Goal: Find specific page/section: Locate a particular part of the current website

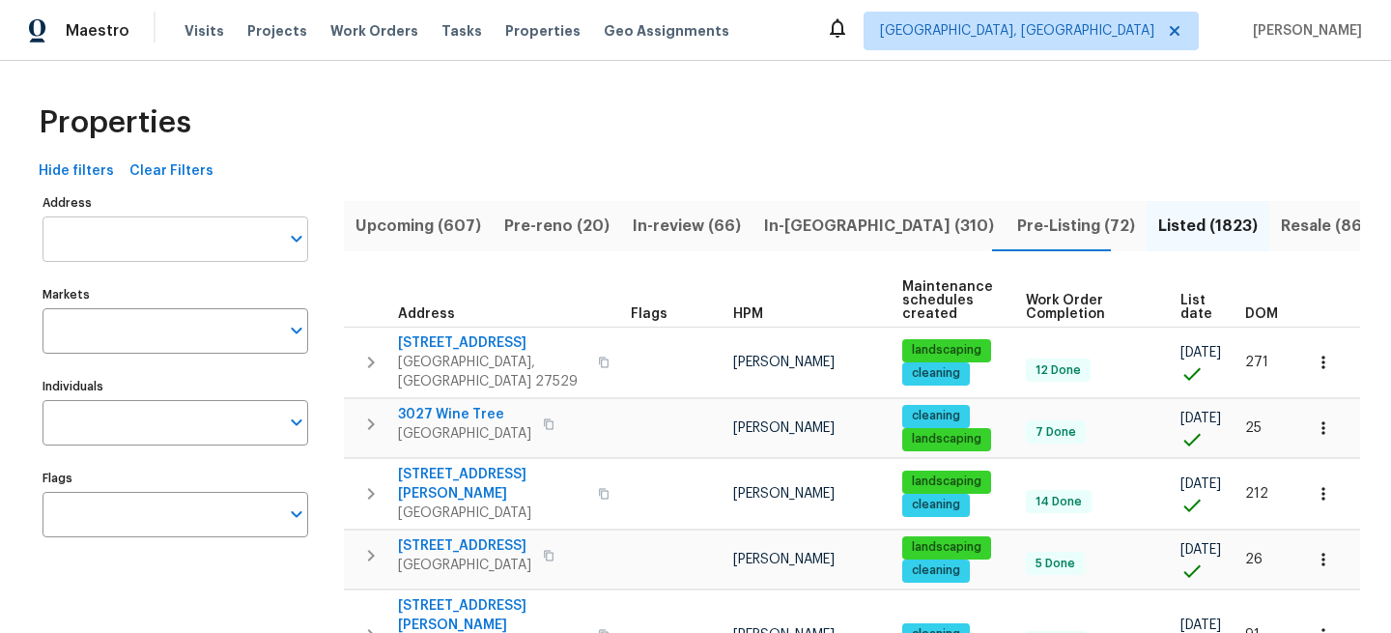
click at [201, 225] on input "Address" at bounding box center [161, 238] width 237 height 45
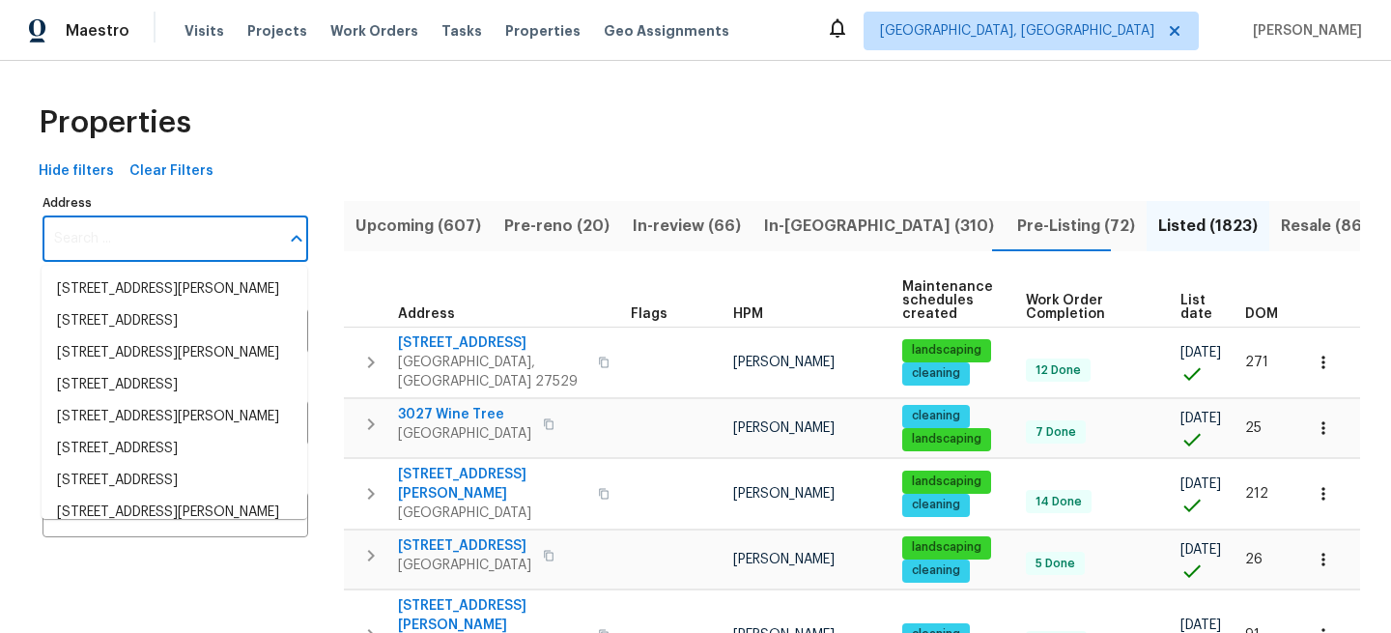
paste input "[STREET_ADDRESS][PERSON_NAME]"
type input "[STREET_ADDRESS][PERSON_NAME]"
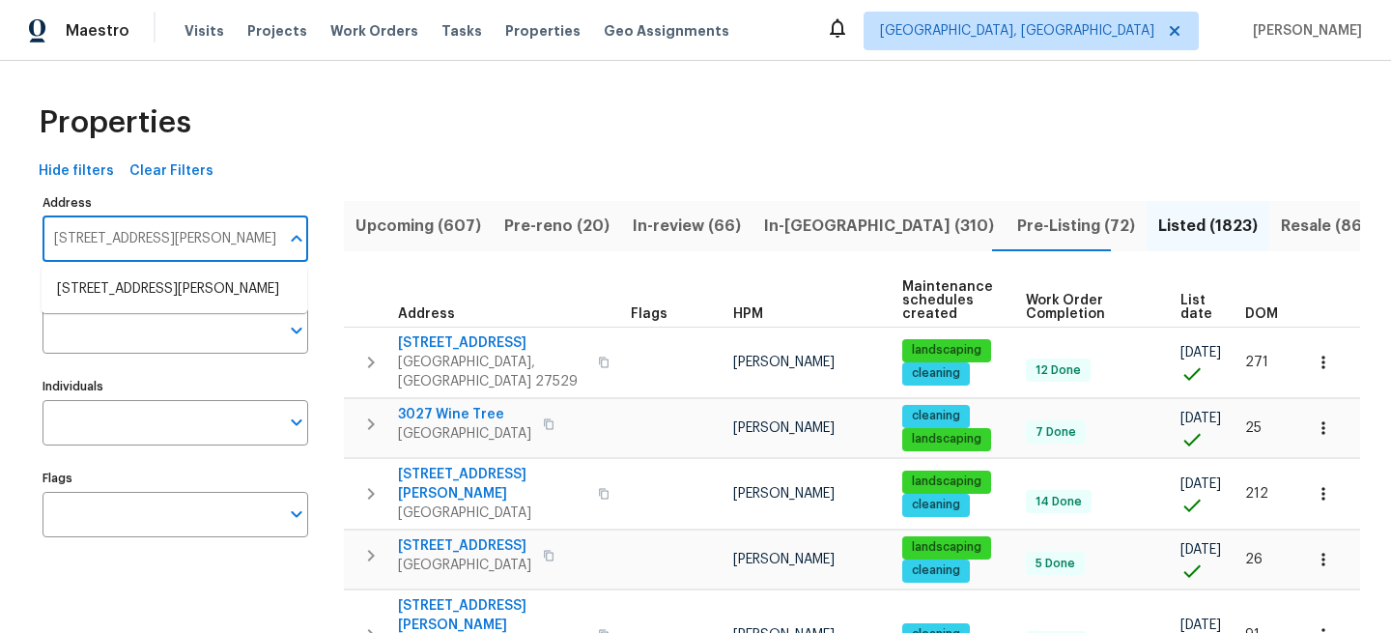
click at [216, 294] on li "614 Conover Ln Saint Louis MO 63126" at bounding box center [175, 289] width 266 height 32
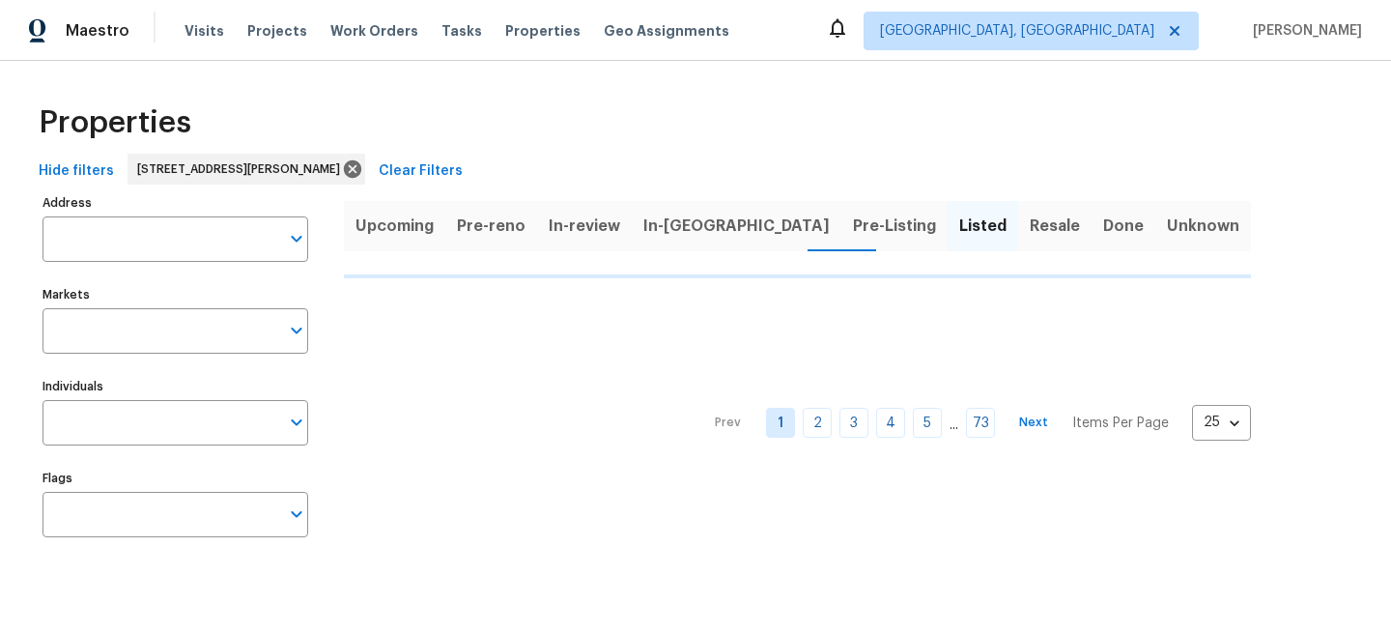
type input "614 Conover Ln Saint Louis MO 63126"
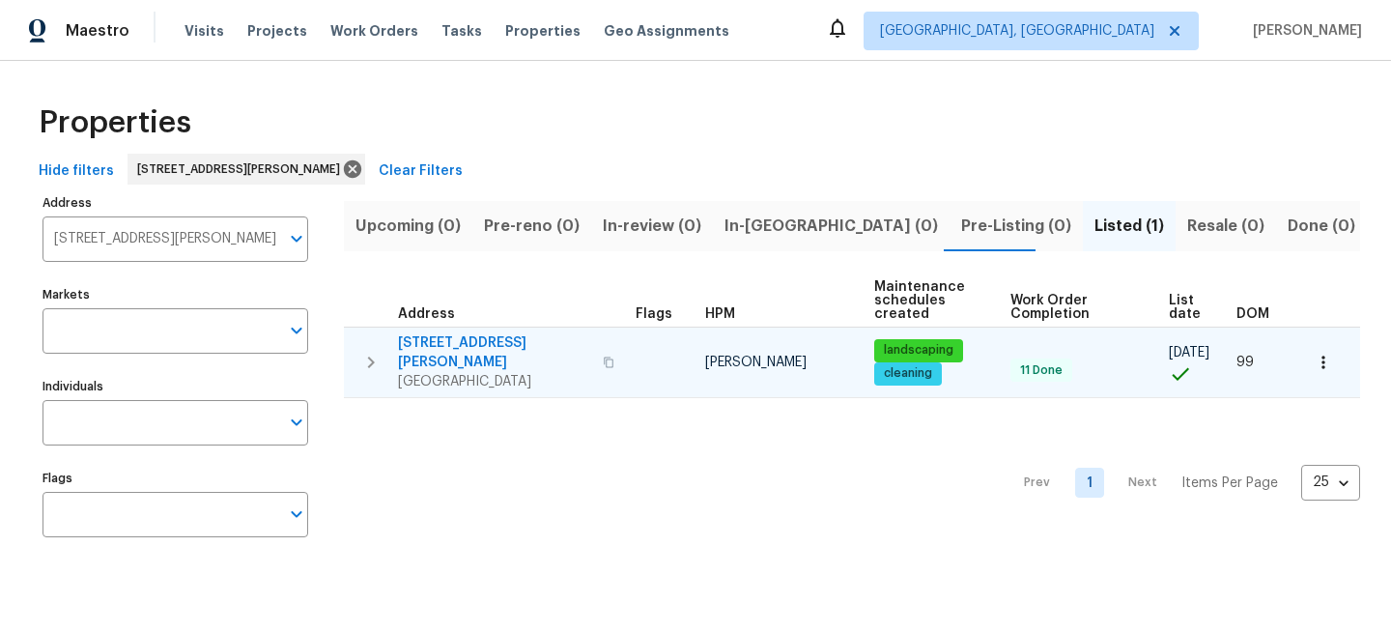
click at [452, 337] on span "[STREET_ADDRESS][PERSON_NAME]" at bounding box center [494, 352] width 193 height 39
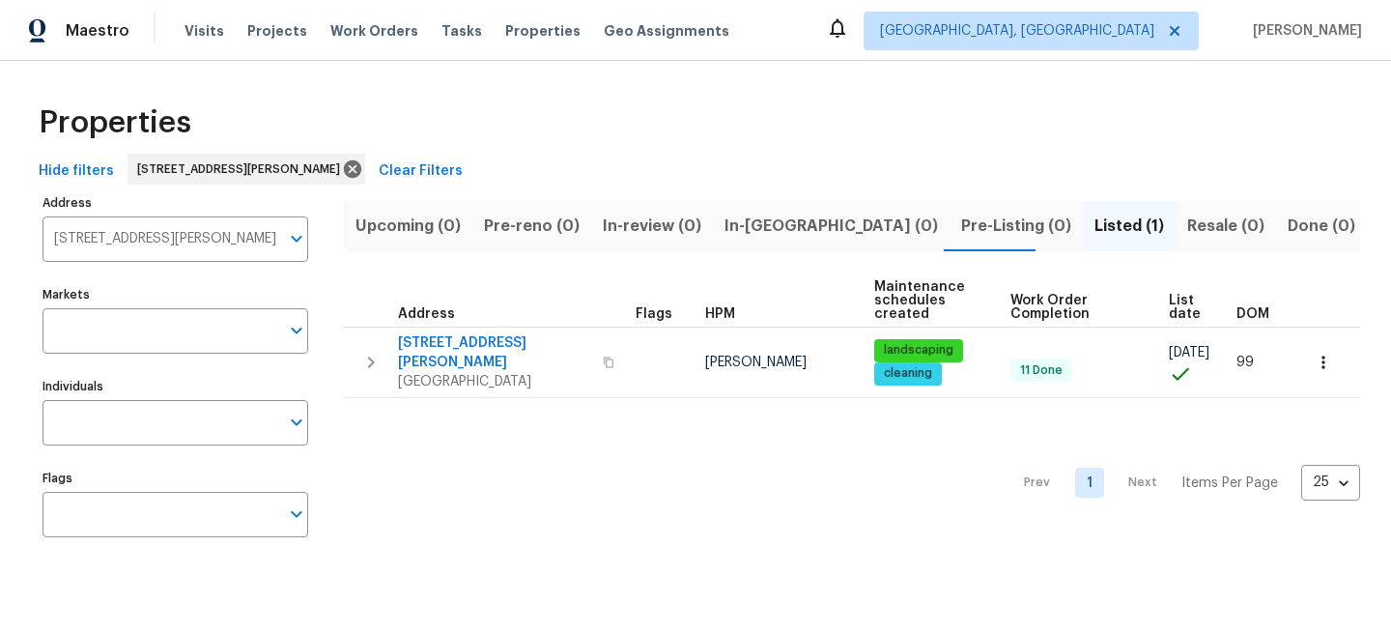
click at [414, 168] on span "Clear Filters" at bounding box center [421, 171] width 84 height 24
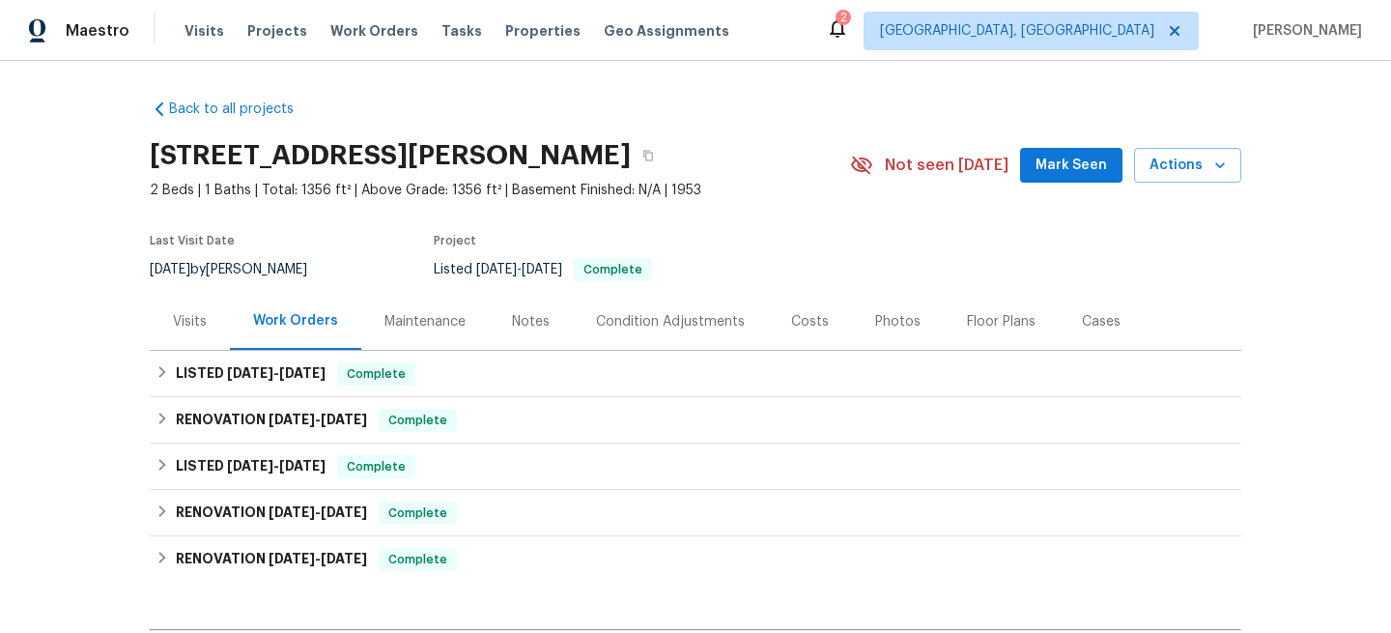
click at [165, 325] on div "Visits" at bounding box center [190, 321] width 80 height 57
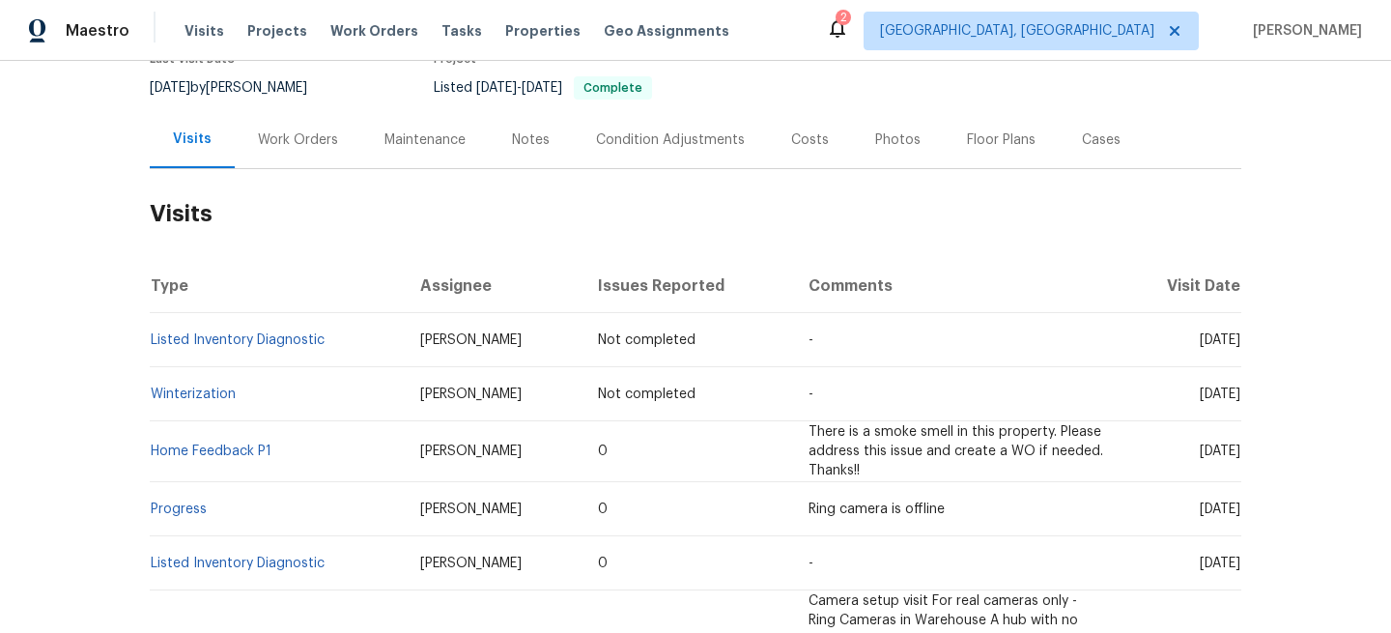
scroll to position [183, 0]
click at [195, 396] on link "Winterization" at bounding box center [193, 393] width 85 height 14
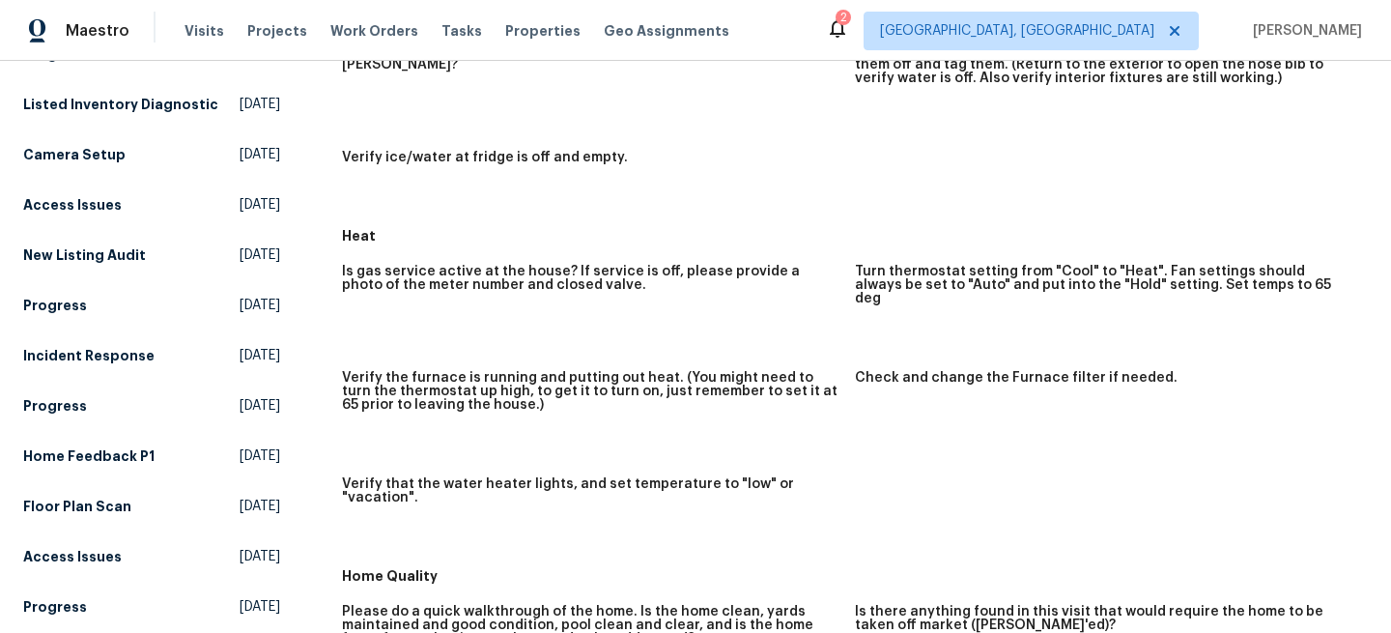
scroll to position [793, 0]
